Goal: Entertainment & Leisure: Consume media (video, audio)

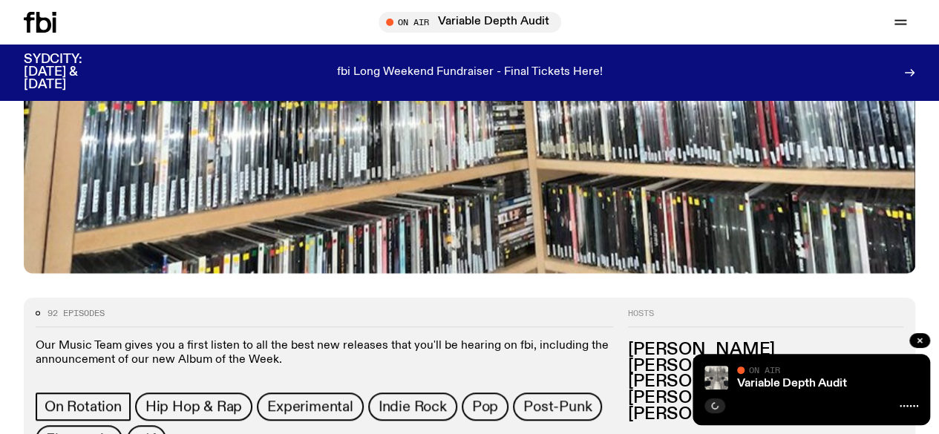
scroll to position [508, 0]
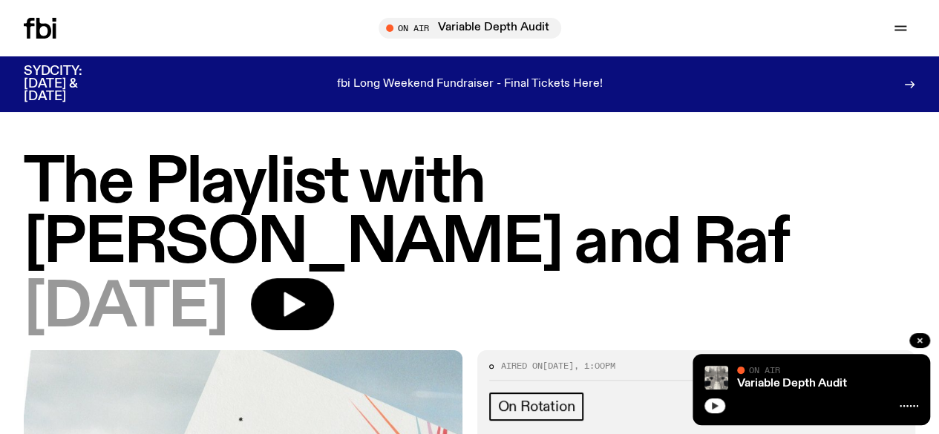
click at [710, 406] on icon "button" at bounding box center [714, 405] width 9 height 9
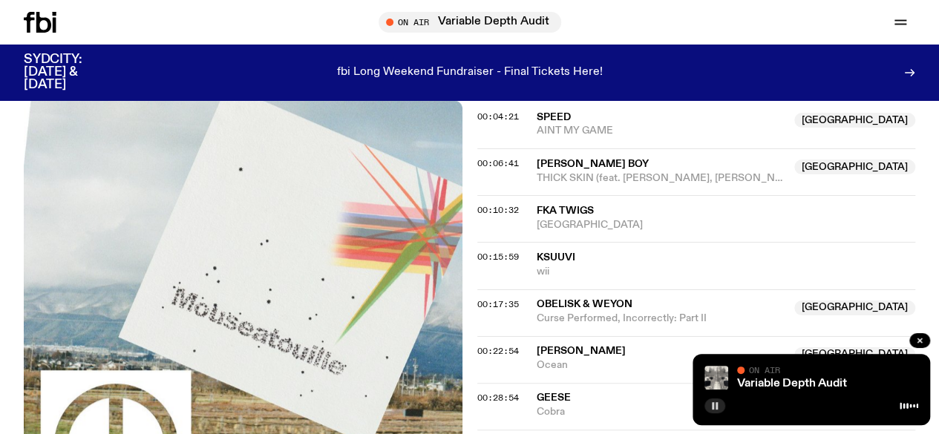
scroll to position [587, 0]
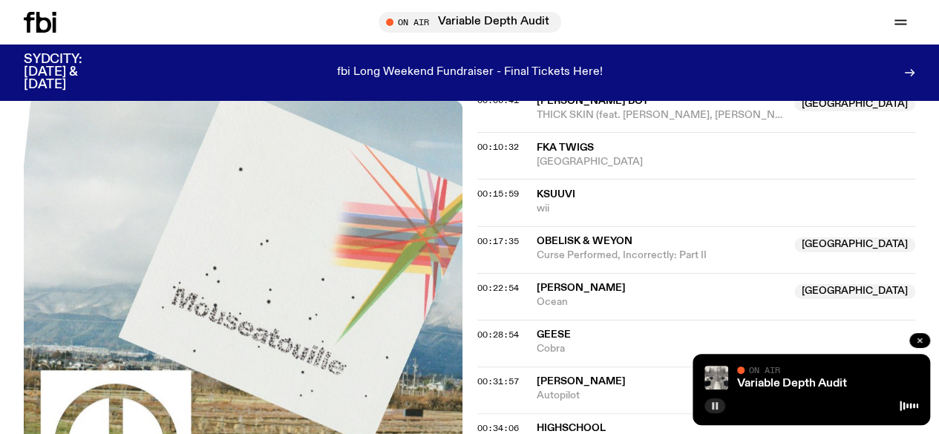
click at [916, 340] on icon "button" at bounding box center [919, 340] width 9 height 9
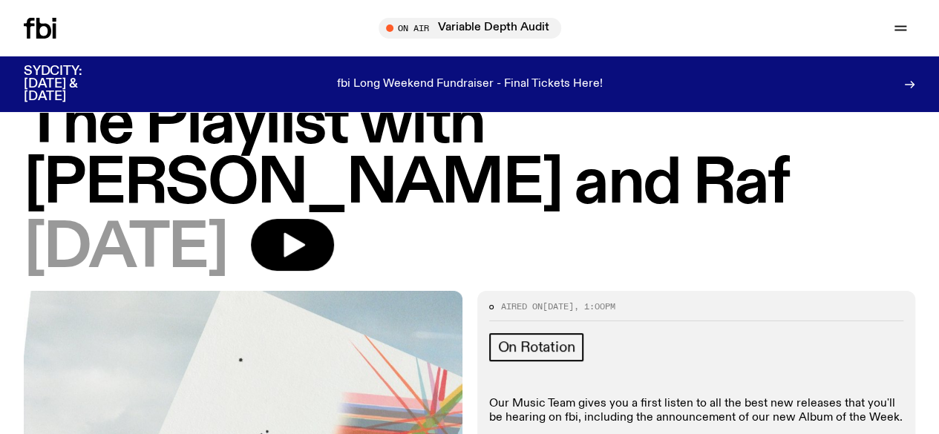
scroll to position [0, 0]
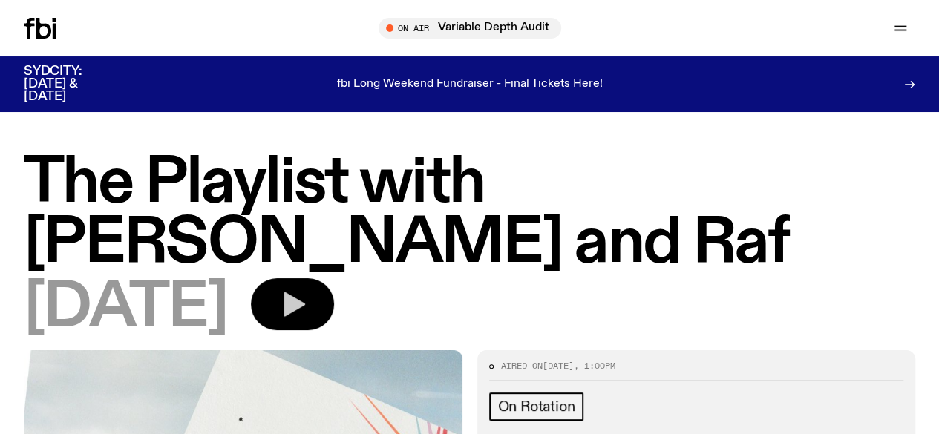
click at [305, 292] on icon "button" at bounding box center [294, 304] width 22 height 24
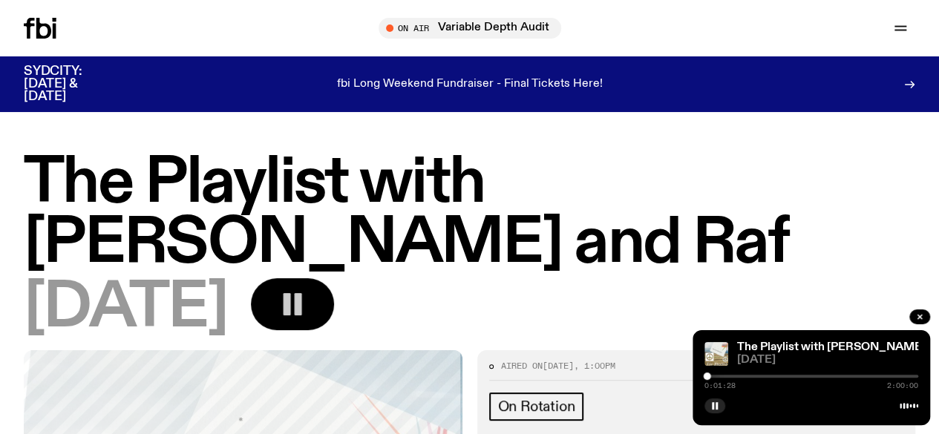
click at [475, 278] on div "[DATE]" at bounding box center [469, 308] width 891 height 60
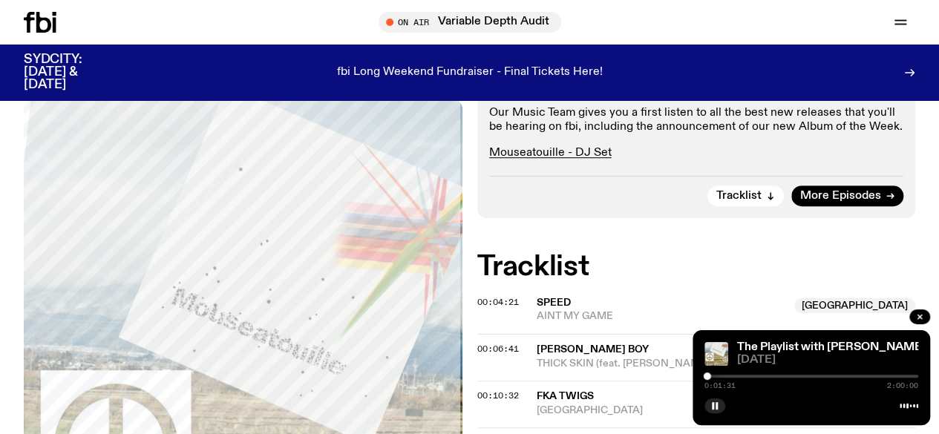
scroll to position [362, 0]
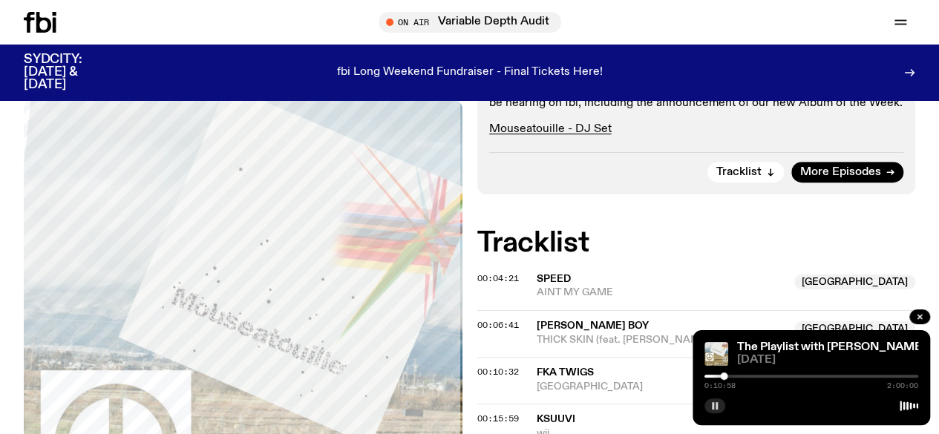
click at [715, 407] on rect "button" at bounding box center [716, 405] width 2 height 7
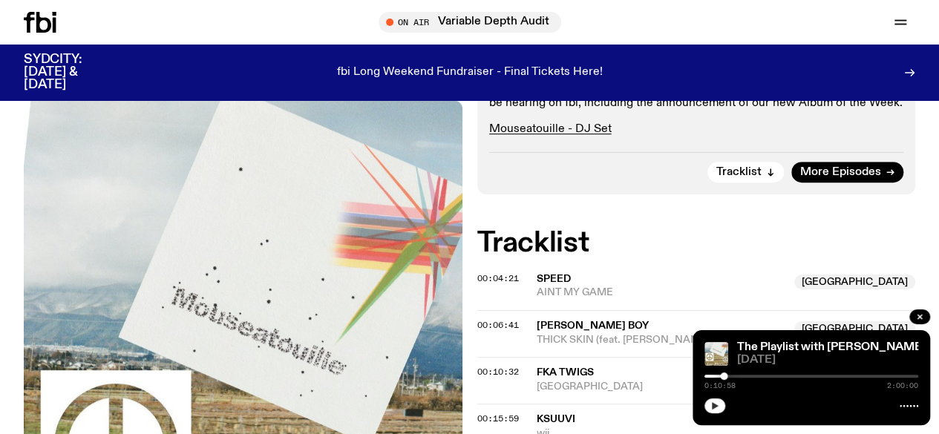
click at [716, 410] on icon "button" at bounding box center [714, 405] width 9 height 9
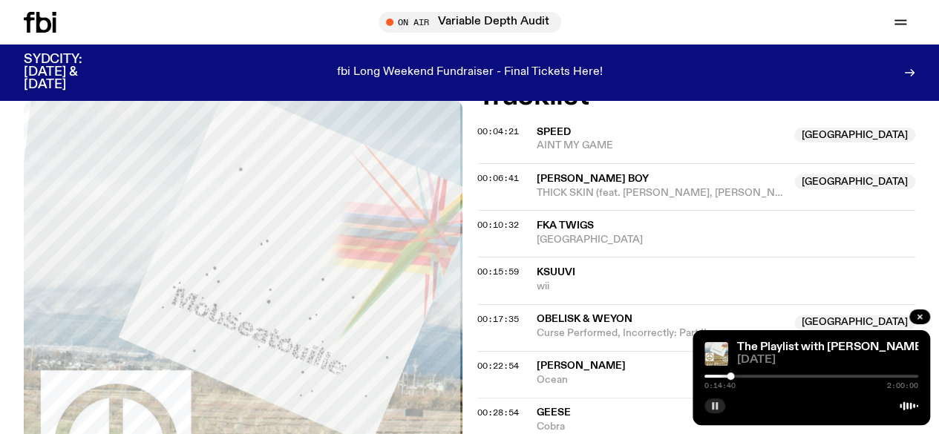
scroll to position [466, 0]
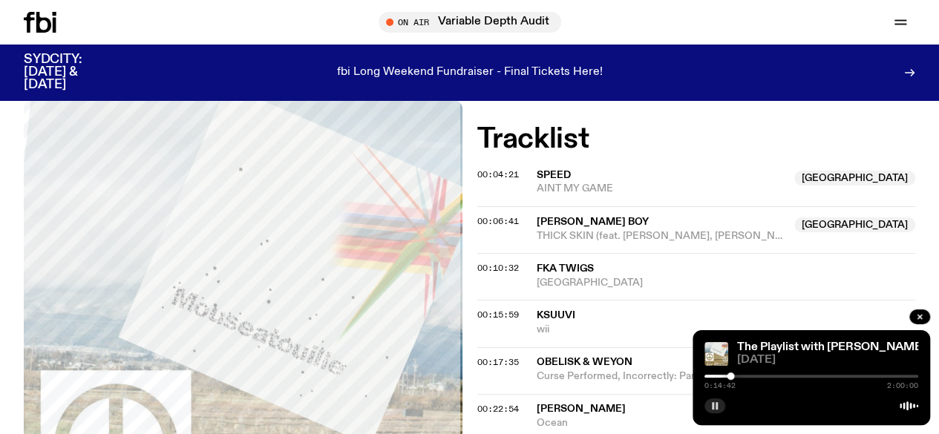
click at [712, 375] on div at bounding box center [623, 376] width 214 height 3
click at [717, 378] on div at bounding box center [625, 376] width 214 height 3
click at [732, 377] on div at bounding box center [811, 376] width 214 height 3
click at [732, 376] on div at bounding box center [641, 376] width 214 height 3
click at [740, 378] on div at bounding box center [811, 376] width 214 height 3
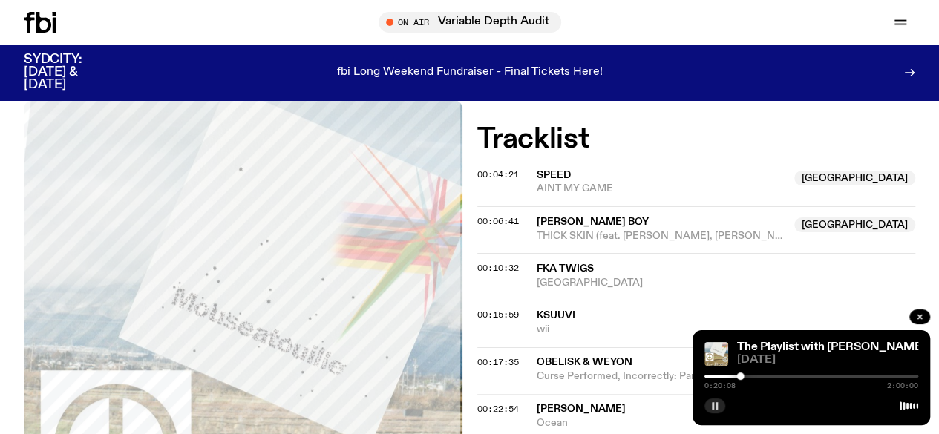
click at [736, 375] on div at bounding box center [739, 376] width 7 height 7
click at [732, 378] on div at bounding box center [735, 376] width 7 height 7
click at [736, 376] on div at bounding box center [811, 376] width 214 height 3
click at [710, 412] on button "button" at bounding box center [714, 406] width 21 height 15
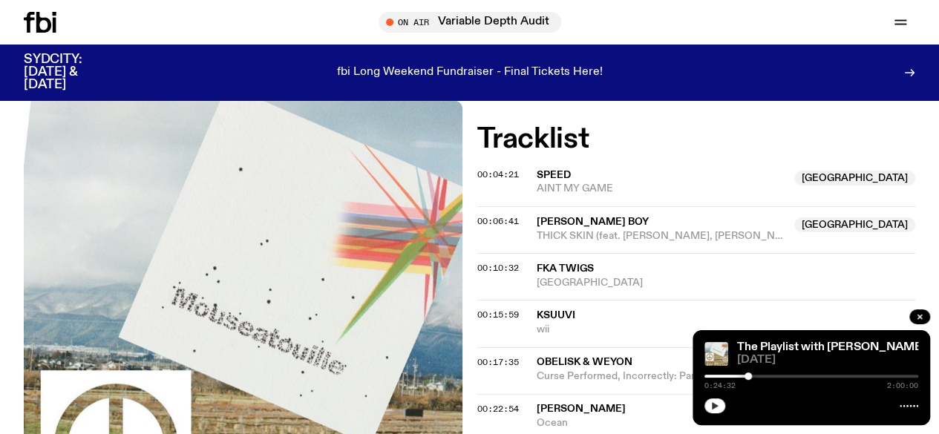
click at [711, 403] on icon "button" at bounding box center [714, 405] width 9 height 9
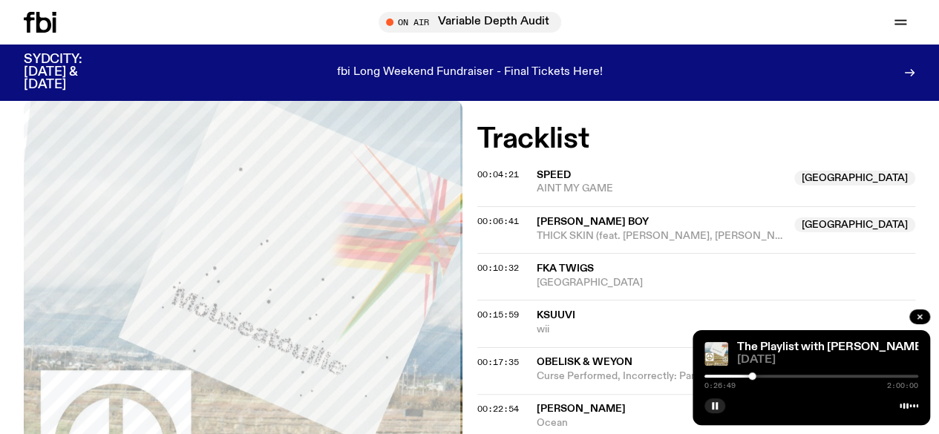
click at [745, 375] on div at bounding box center [645, 376] width 214 height 3
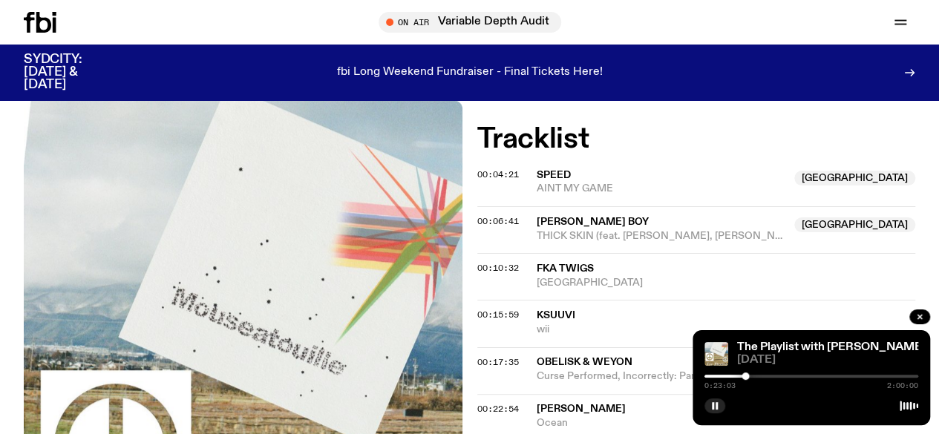
click at [751, 375] on div at bounding box center [811, 376] width 214 height 3
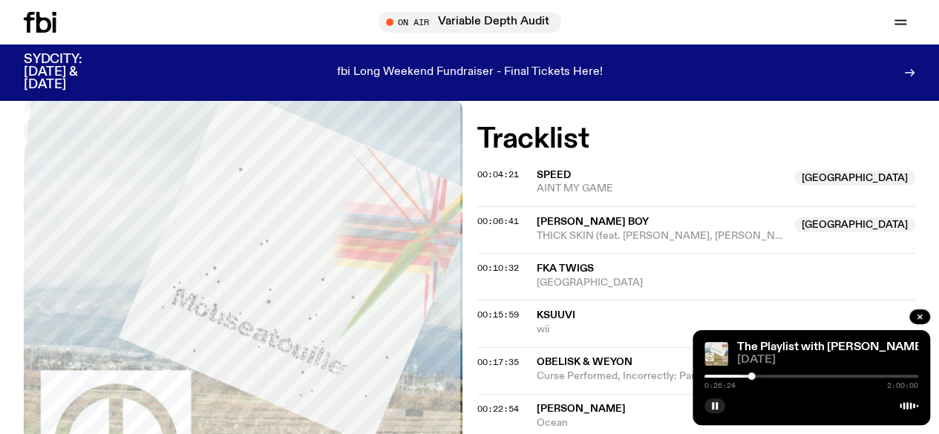
click at [742, 375] on div at bounding box center [644, 376] width 214 height 3
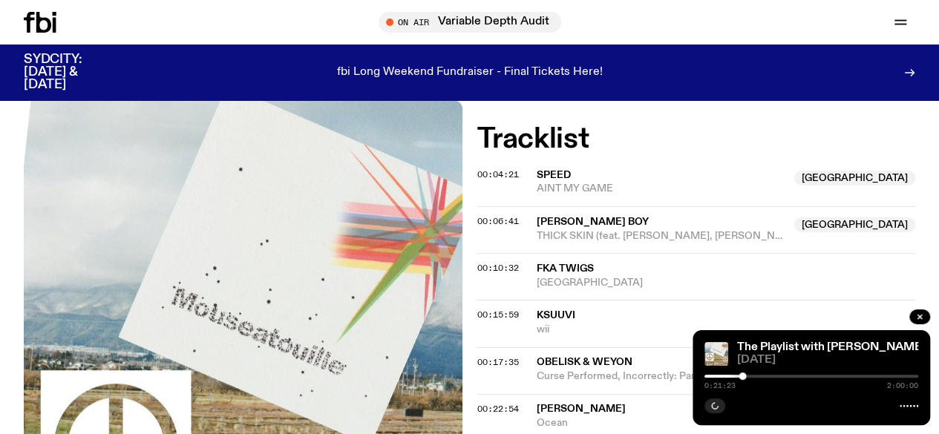
click at [747, 376] on div at bounding box center [811, 376] width 214 height 3
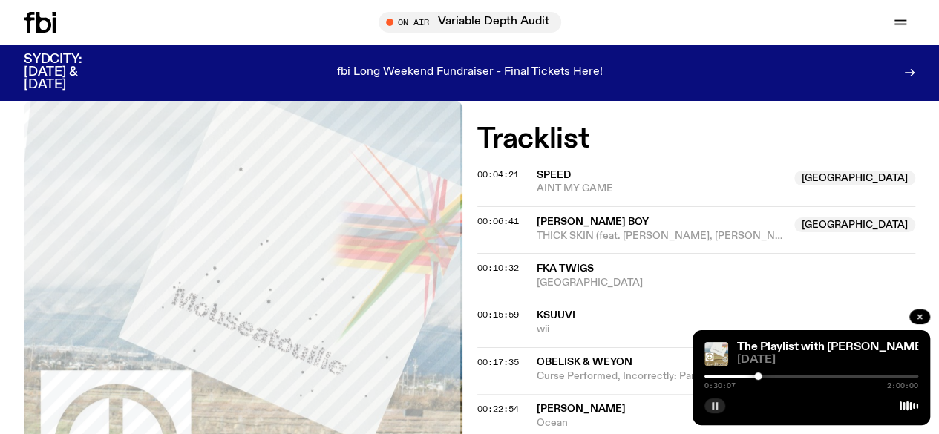
click at [718, 410] on button "button" at bounding box center [714, 406] width 21 height 15
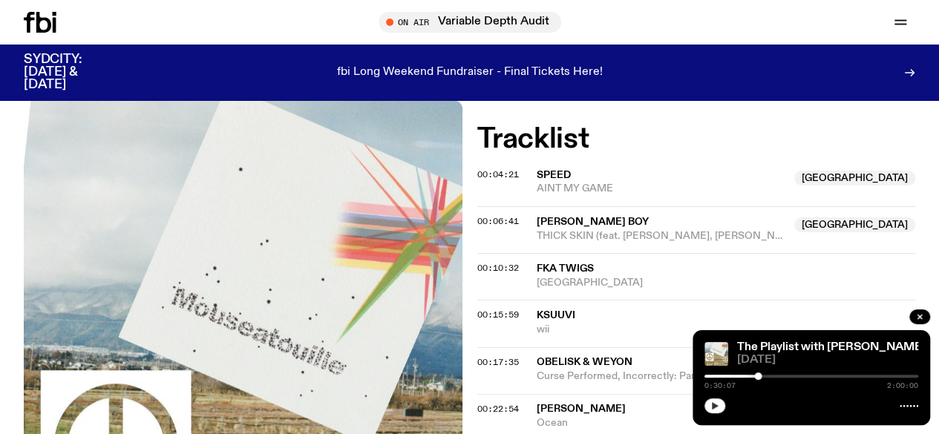
click at [717, 407] on icon "button" at bounding box center [714, 405] width 9 height 9
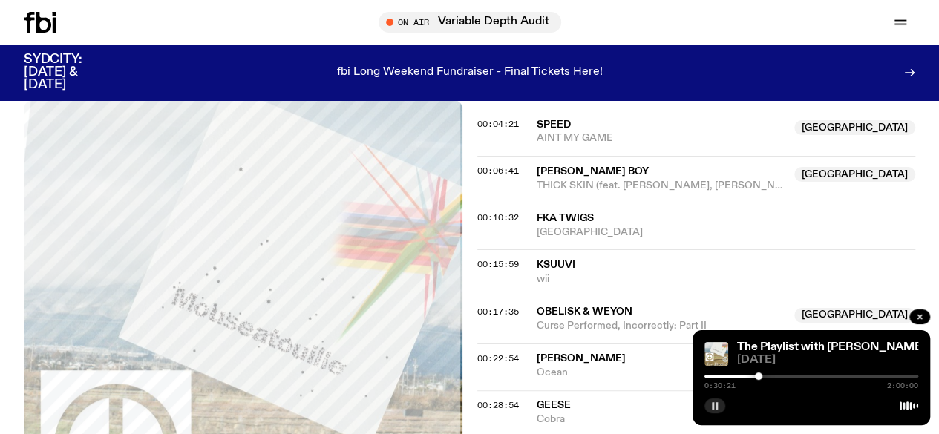
scroll to position [540, 0]
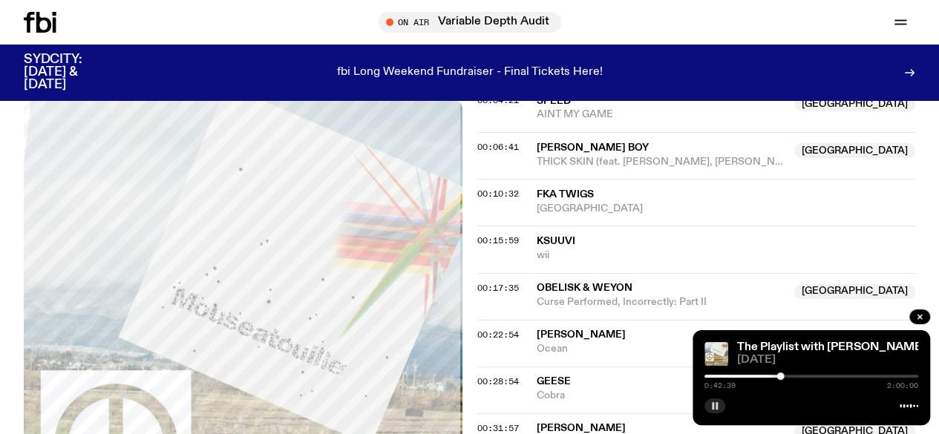
click at [717, 406] on rect "button" at bounding box center [716, 405] width 2 height 7
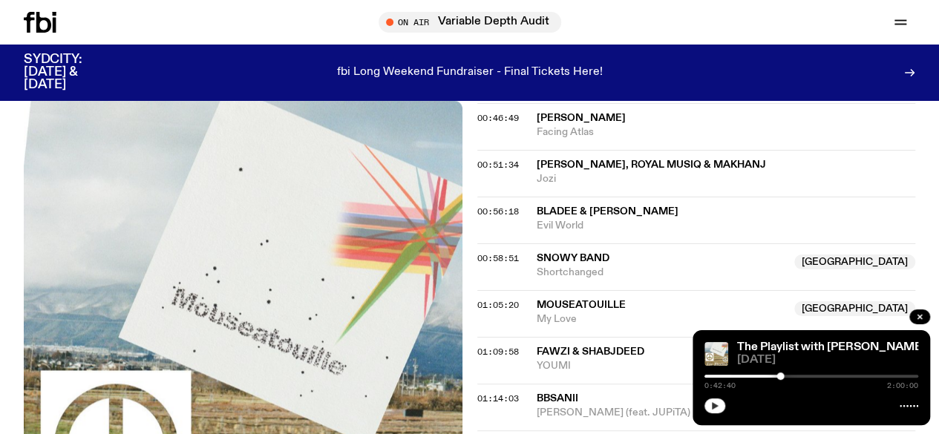
scroll to position [986, 0]
